Goal: Entertainment & Leisure: Consume media (video, audio)

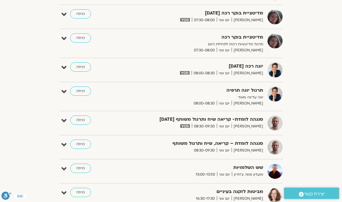
scroll to position [171, 0]
click at [82, 121] on link "כניסה" at bounding box center [80, 119] width 21 height 9
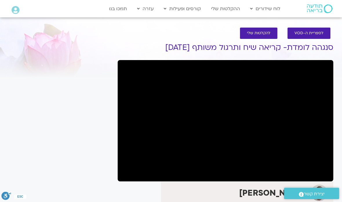
click at [6, 9] on div "Main Menu אזור אישי הזמנות התנתקות פרטי המורה הוספת אירוע" at bounding box center [36, 8] width 60 height 17
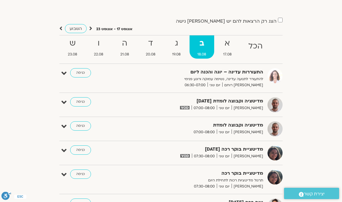
scroll to position [41, 0]
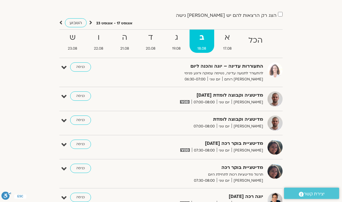
click at [78, 96] on link "כניסה" at bounding box center [80, 96] width 21 height 9
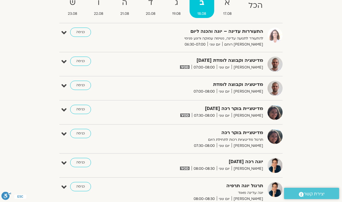
scroll to position [83, 0]
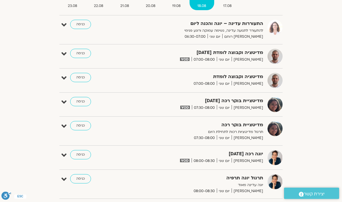
click at [80, 104] on link "כניסה" at bounding box center [80, 101] width 21 height 9
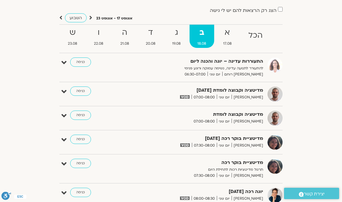
scroll to position [50, 0]
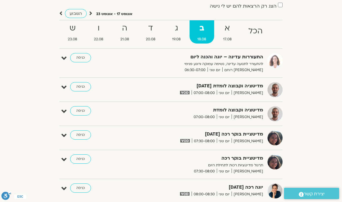
click at [232, 26] on strong "א" at bounding box center [228, 28] width 24 height 13
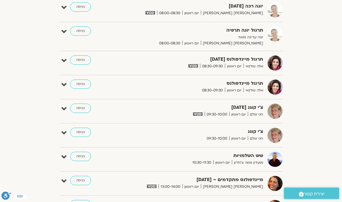
scroll to position [231, 0]
click at [82, 107] on link "כניסה" at bounding box center [80, 107] width 21 height 9
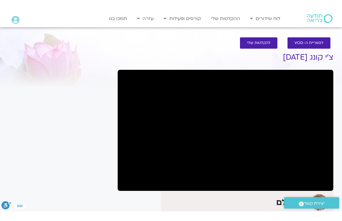
scroll to position [7, 0]
